Goal: Find contact information: Find contact information

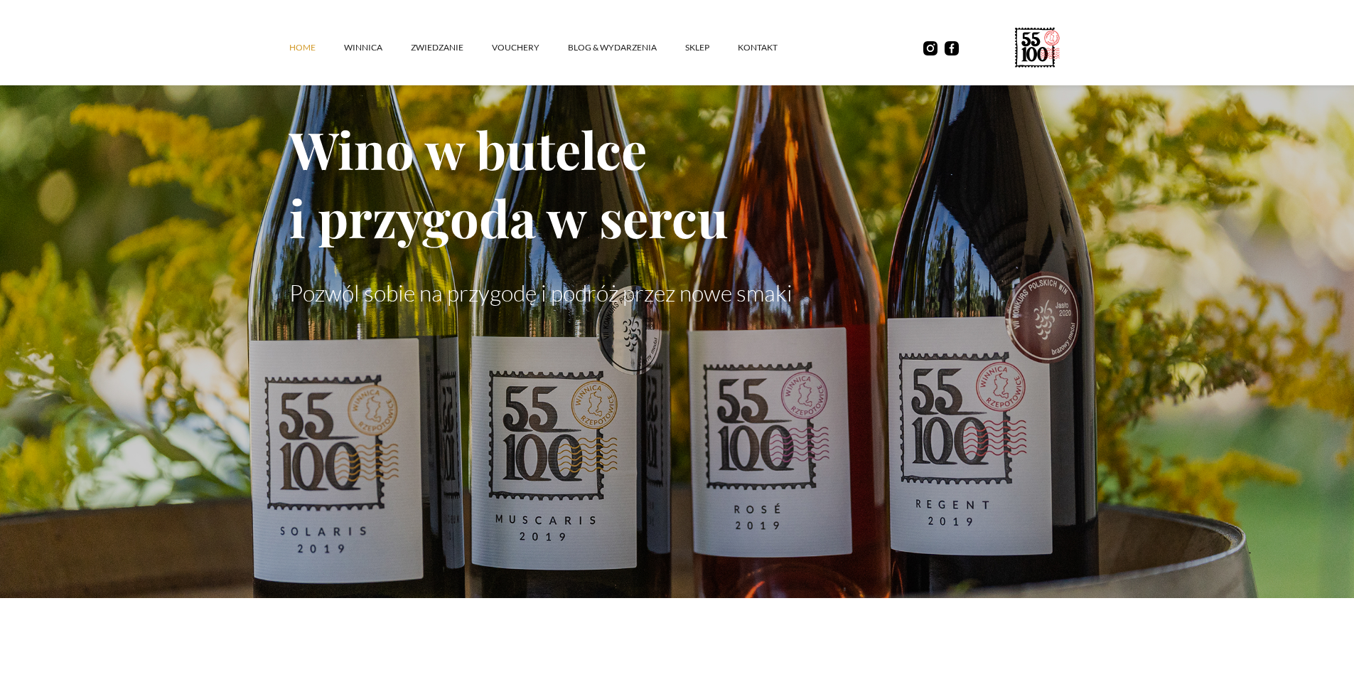
scroll to position [85, 0]
click at [763, 53] on link "kontakt" at bounding box center [772, 47] width 68 height 43
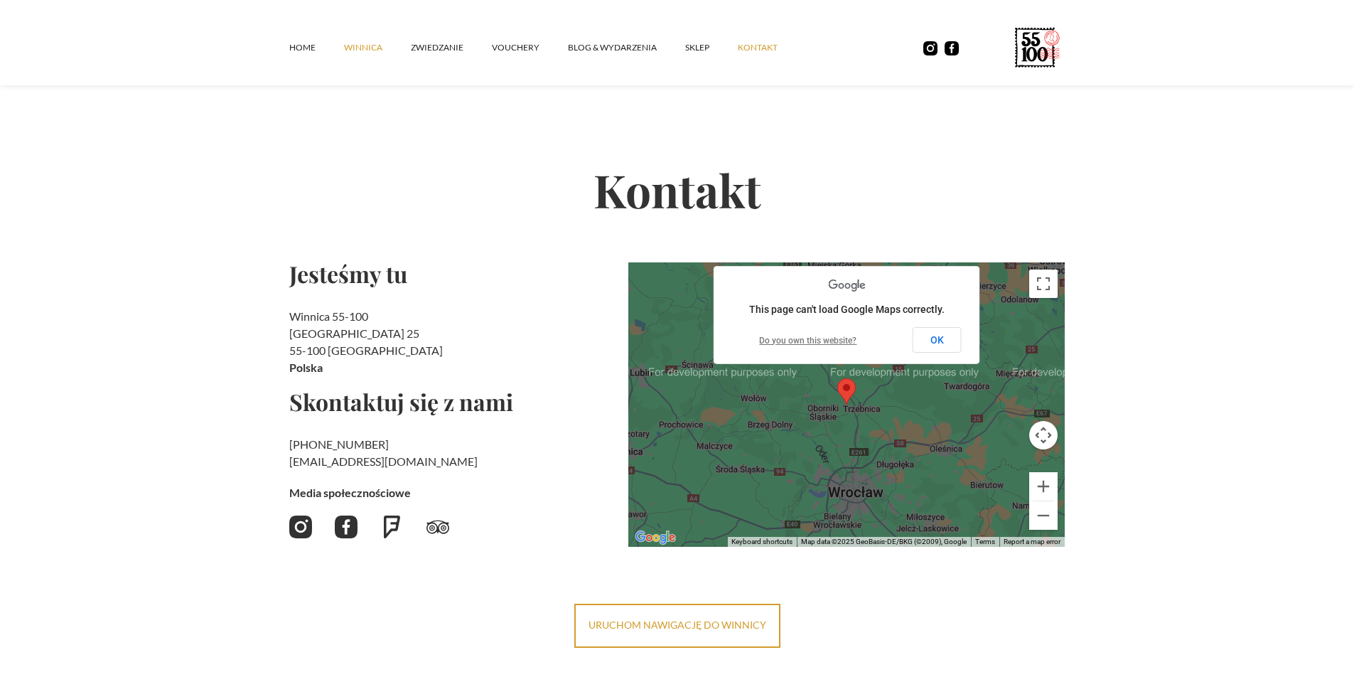
click at [359, 44] on link "winnica" at bounding box center [377, 47] width 67 height 43
